Goal: Task Accomplishment & Management: Manage account settings

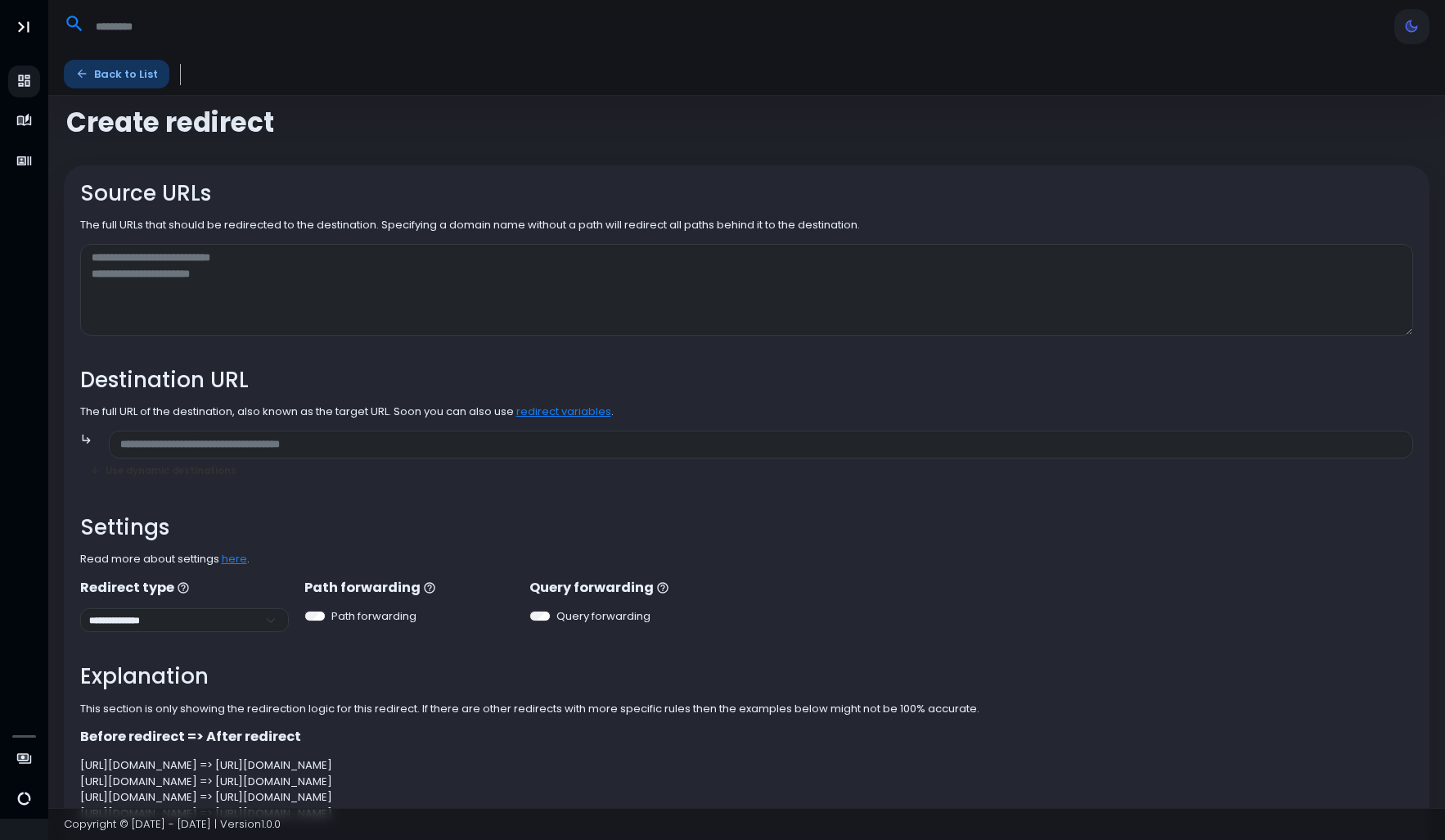
click at [126, 69] on link "Back to List" at bounding box center [117, 74] width 106 height 28
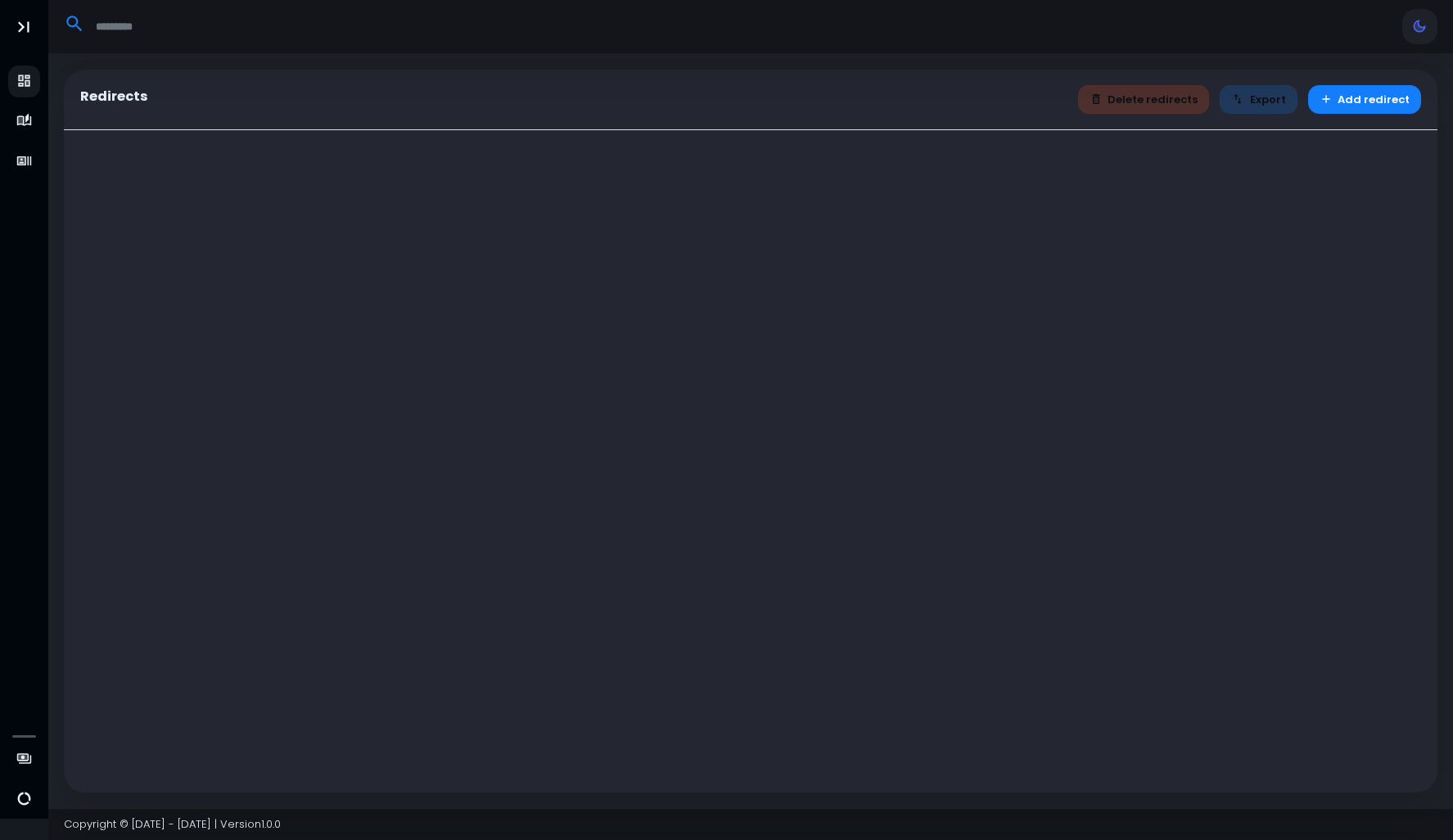
drag, startPoint x: 332, startPoint y: 229, endPoint x: 117, endPoint y: 135, distance: 234.7
click at [314, 229] on div at bounding box center [751, 461] width 1374 height 662
select select "**"
